Goal: Task Accomplishment & Management: Manage account settings

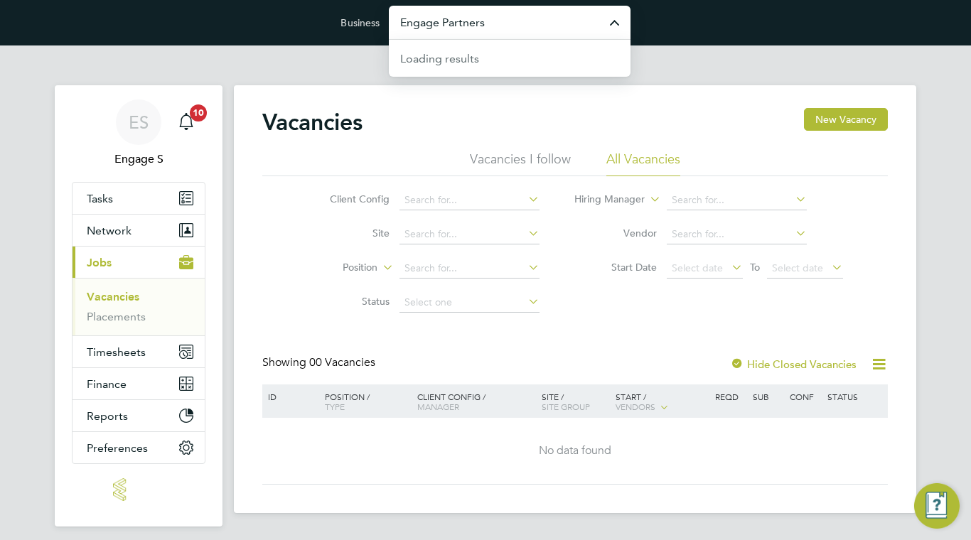
click at [422, 21] on input "Engage Partners" at bounding box center [510, 22] width 242 height 33
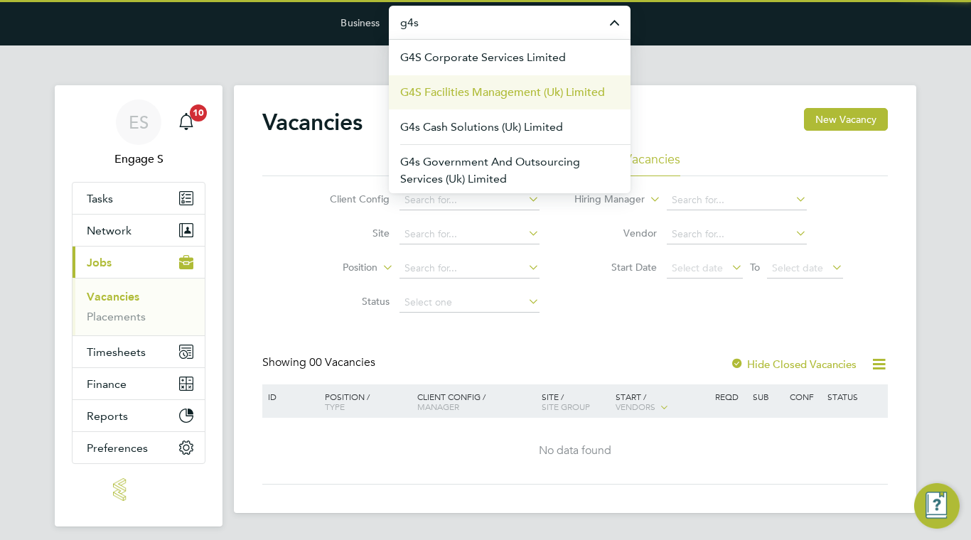
click at [532, 99] on span "G4S Facilities Management (Uk) Limited" at bounding box center [502, 92] width 205 height 17
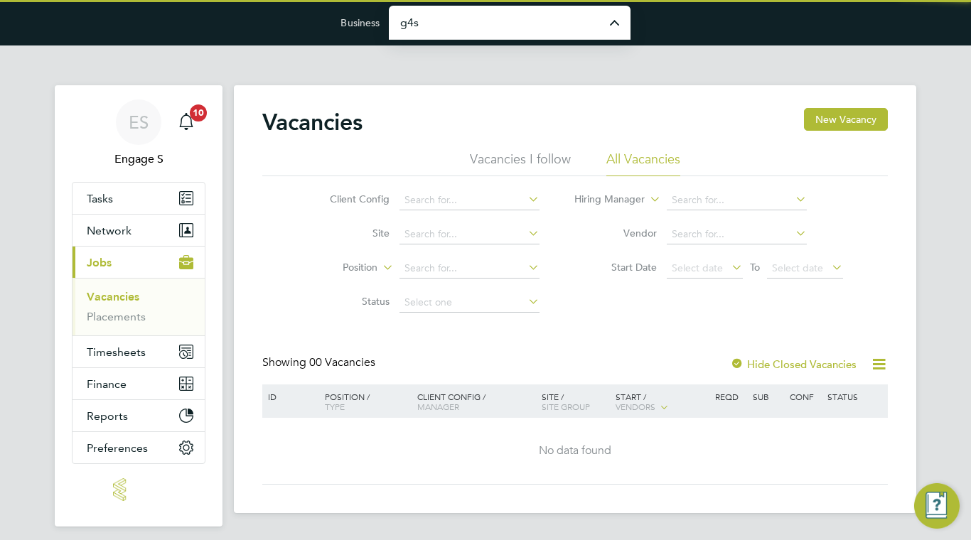
type input "G4S Facilities Management (Uk) Limited"
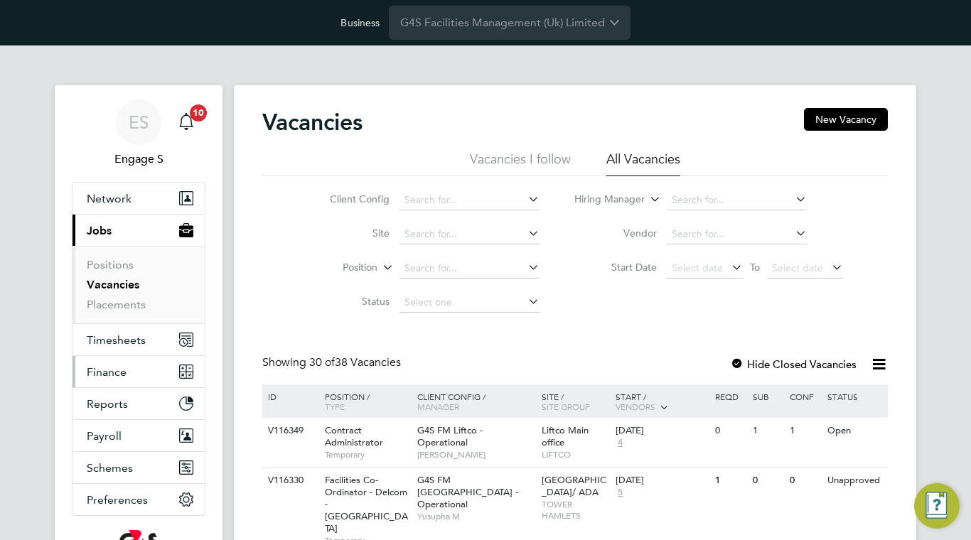
click at [120, 356] on button "Finance" at bounding box center [138, 371] width 132 height 31
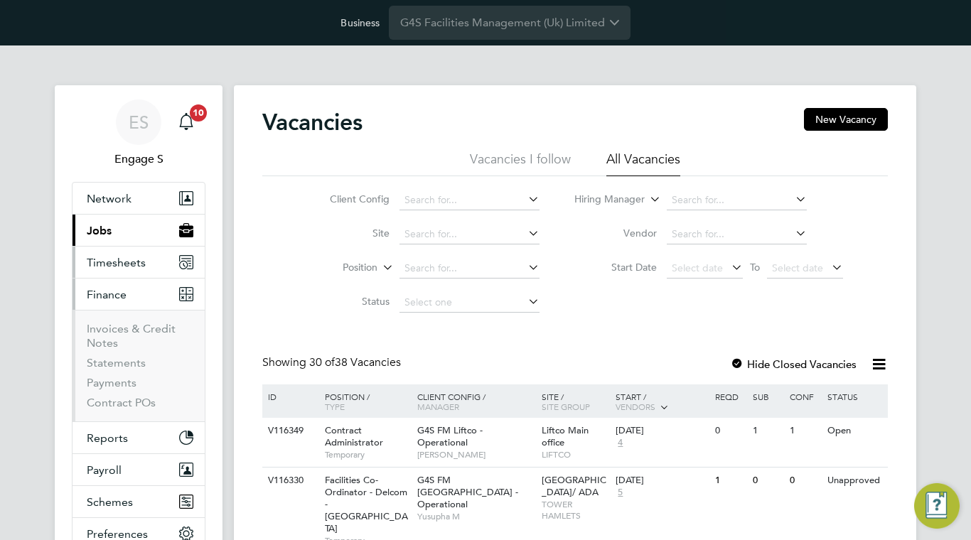
click at [145, 276] on button "Timesheets" at bounding box center [138, 262] width 132 height 31
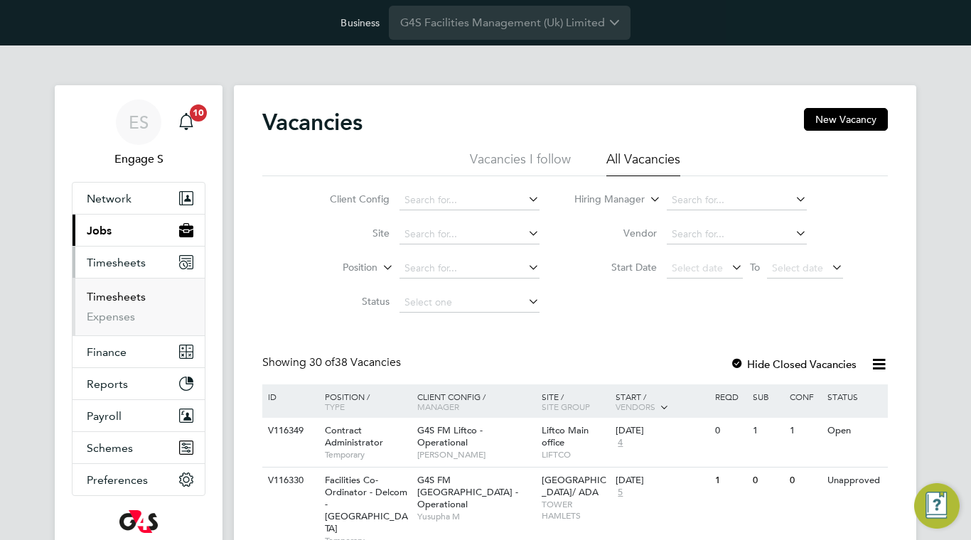
click at [139, 298] on link "Timesheets" at bounding box center [116, 297] width 59 height 14
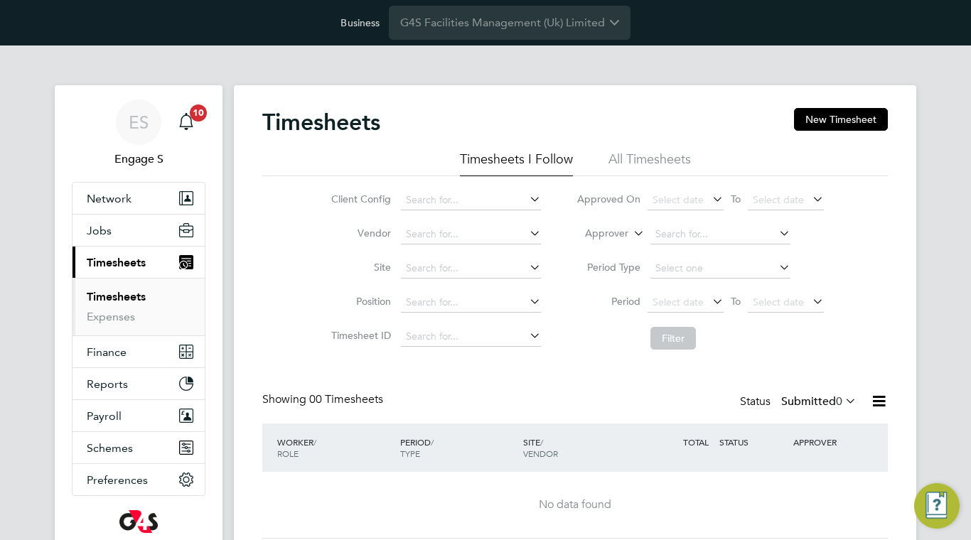
click at [446, 484] on div "No data found" at bounding box center [574, 505] width 597 height 66
click at [675, 166] on li "All Timesheets" at bounding box center [649, 164] width 82 height 26
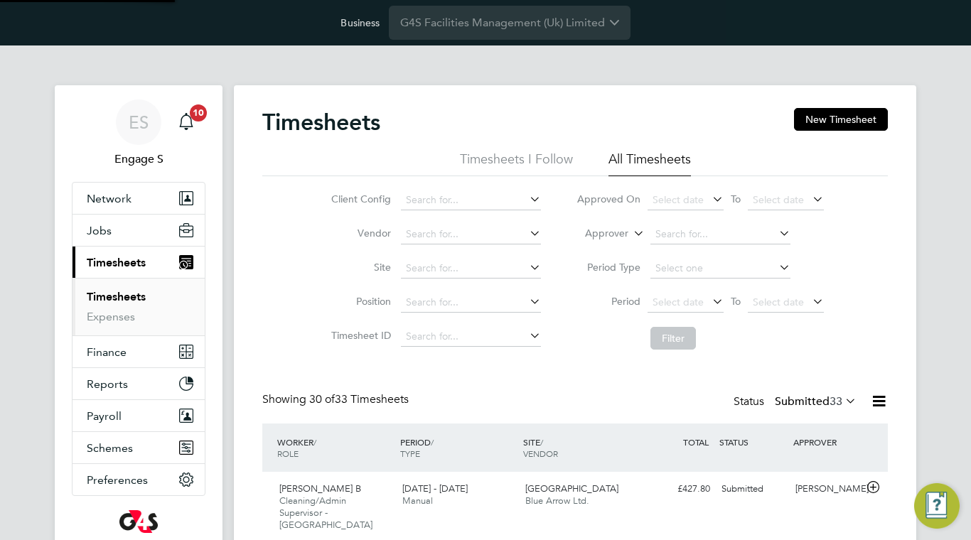
click at [490, 491] on div "12 - 18 Feb 2024 Manual" at bounding box center [458, 496] width 123 height 36
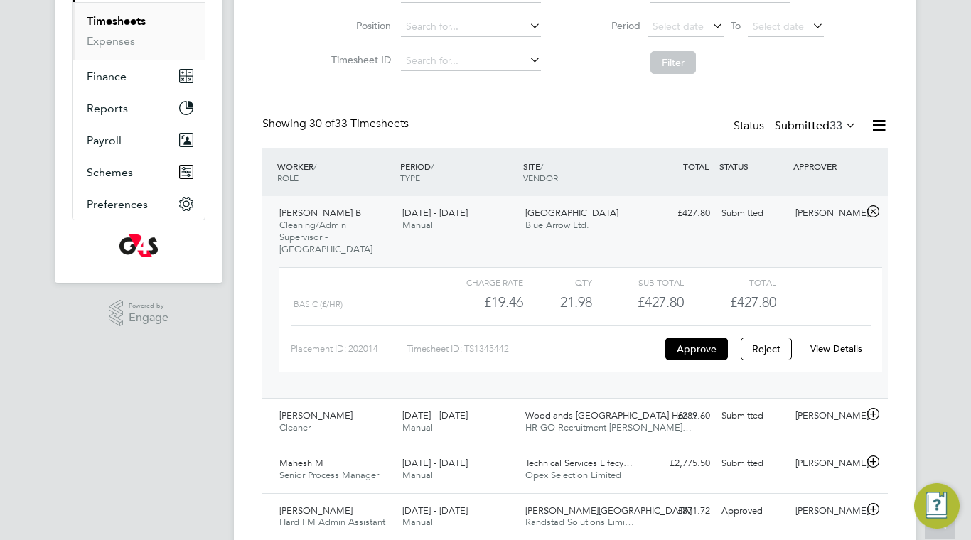
click at [844, 350] on link "View Details" at bounding box center [836, 349] width 52 height 12
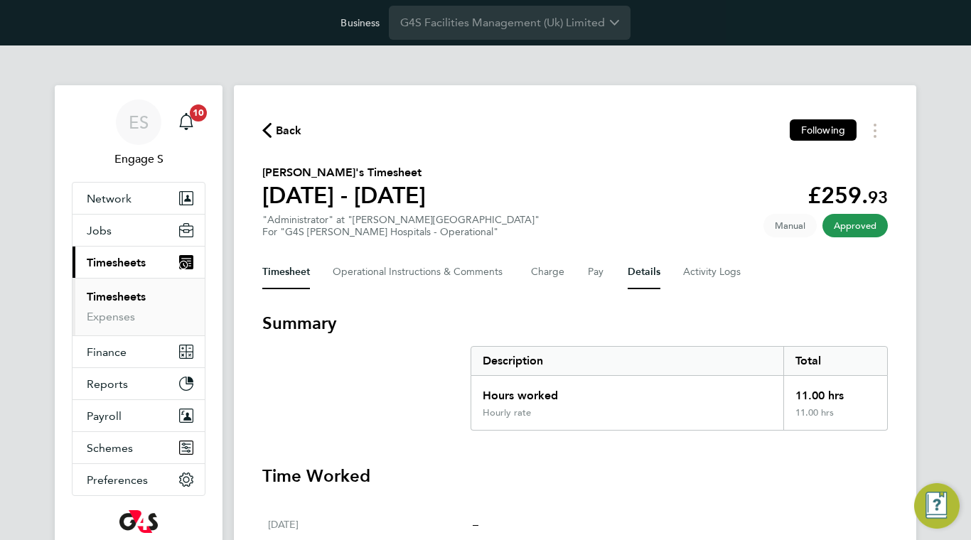
click at [650, 274] on button "Details" at bounding box center [643, 272] width 33 height 34
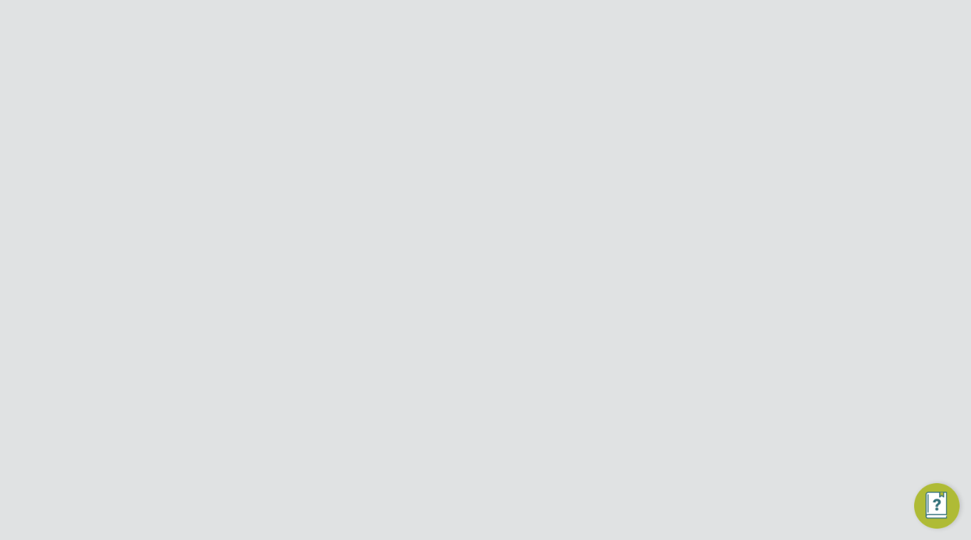
click at [94, 295] on link "Timesheets" at bounding box center [116, 297] width 59 height 14
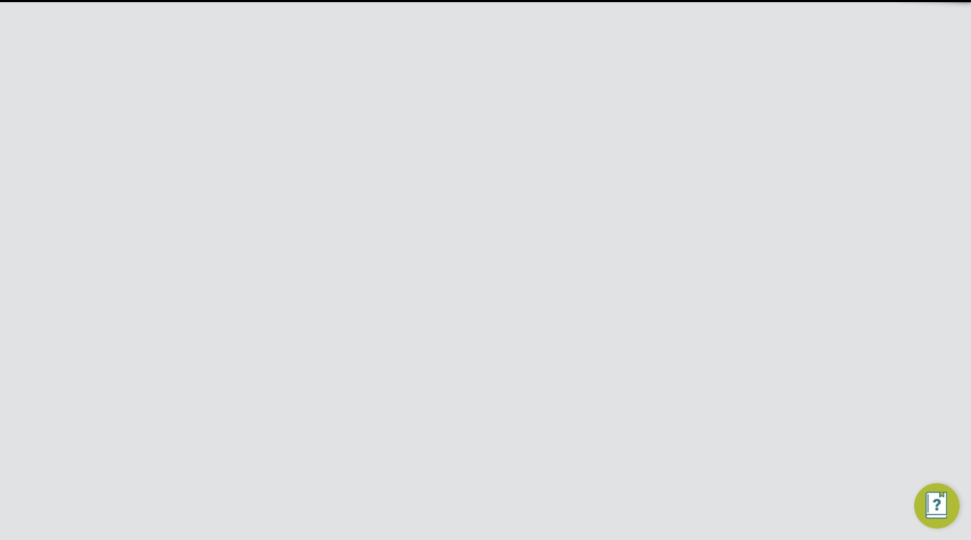
scroll to position [83, 0]
click at [473, 407] on div "12 - 18 Feb 2024 Manual" at bounding box center [458, 412] width 123 height 36
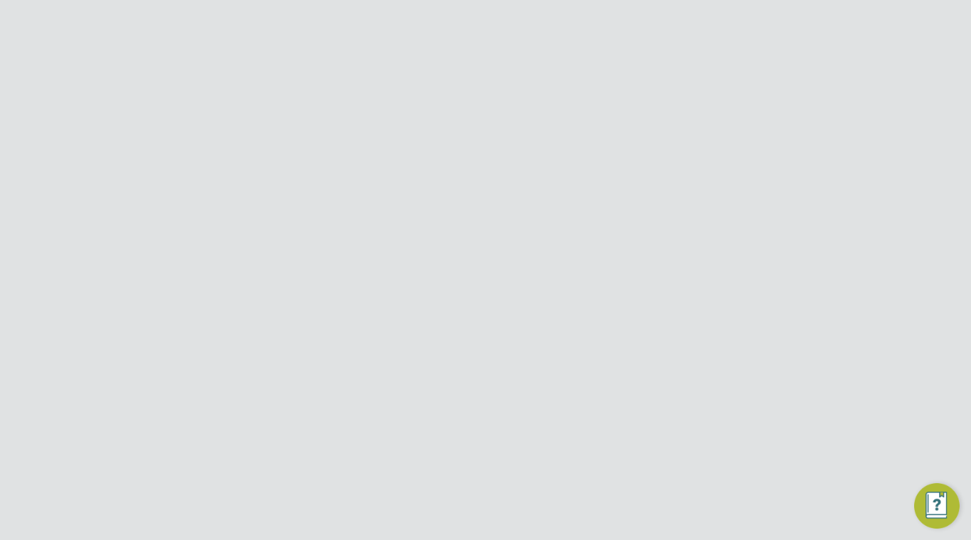
click at [829, 536] on link "View Details" at bounding box center [836, 541] width 52 height 12
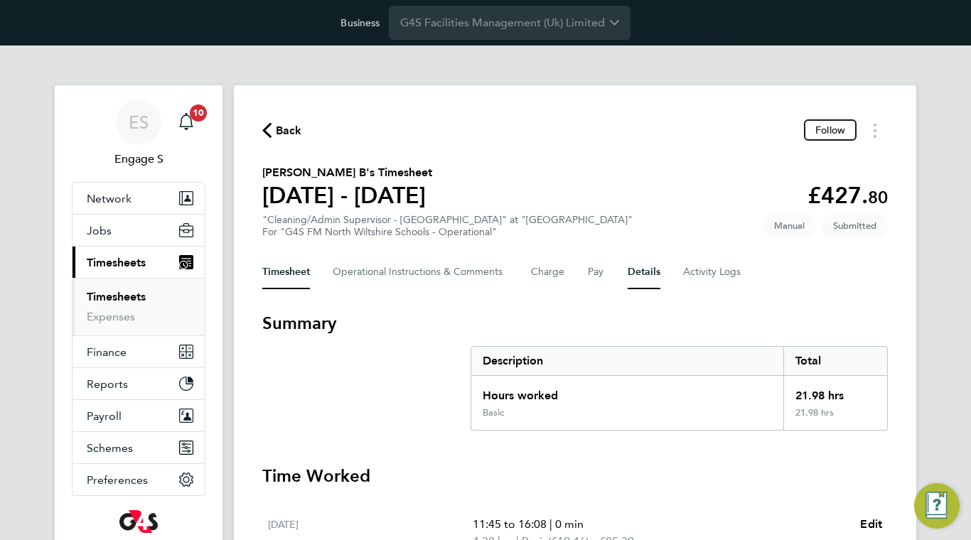
click at [628, 276] on button "Details" at bounding box center [643, 272] width 33 height 34
